Goal: Find specific page/section

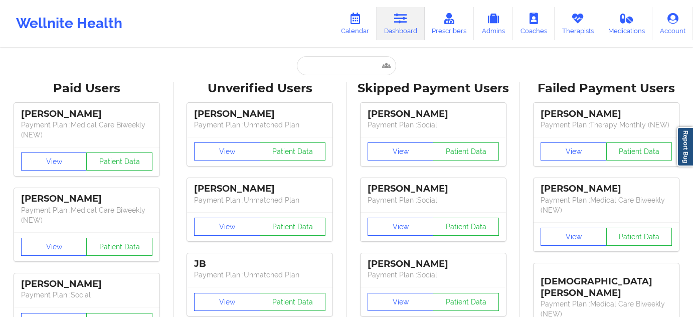
click at [332, 63] on input "text" at bounding box center [346, 65] width 99 height 19
type input "[EMAIL_ADDRESS][DOMAIN_NAME]"
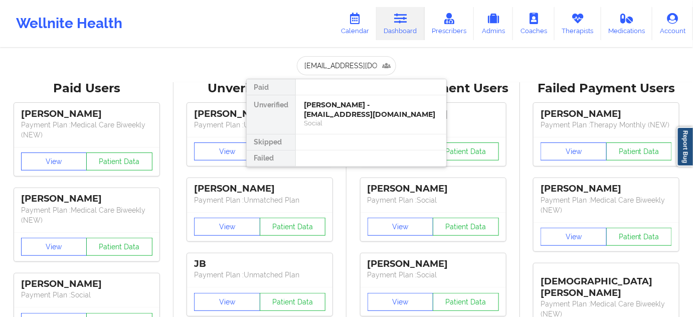
click at [326, 104] on div "[PERSON_NAME] - [EMAIL_ADDRESS][DOMAIN_NAME]" at bounding box center [371, 109] width 134 height 19
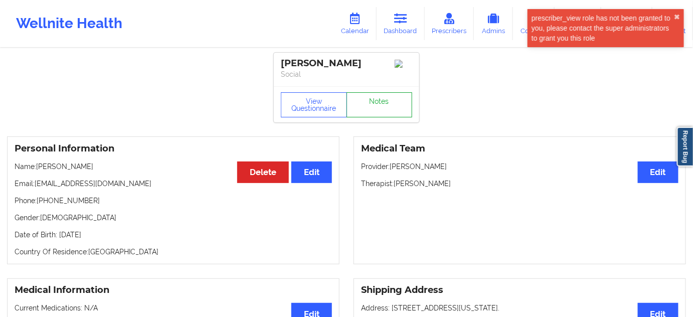
click at [381, 101] on link "Notes" at bounding box center [379, 104] width 66 height 25
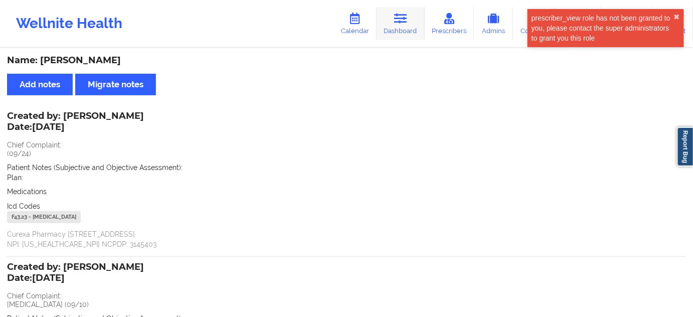
click at [405, 25] on link "Dashboard" at bounding box center [400, 23] width 48 height 33
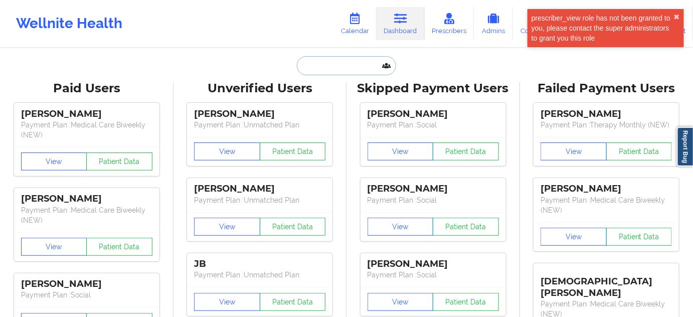
click at [347, 72] on input "text" at bounding box center [346, 65] width 99 height 19
type input "d"
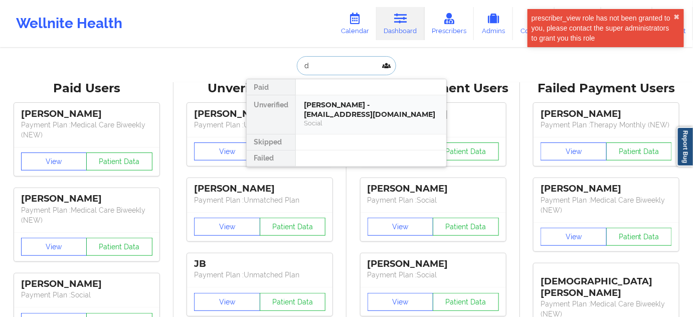
click at [330, 113] on div "[PERSON_NAME] - [EMAIL_ADDRESS][DOMAIN_NAME]" at bounding box center [371, 109] width 134 height 19
